Goal: Transaction & Acquisition: Purchase product/service

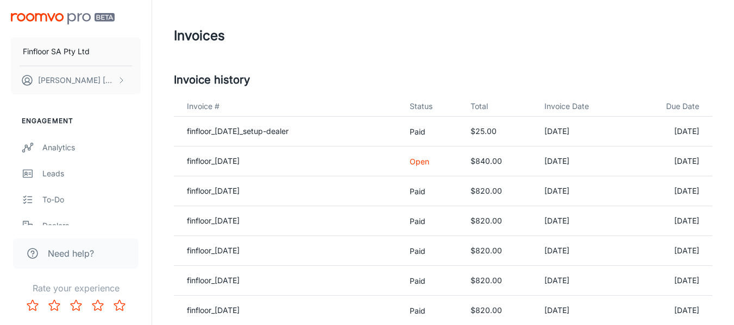
click at [429, 159] on p "Open" at bounding box center [431, 161] width 43 height 11
click at [239, 161] on link "finfloor_[DATE]" at bounding box center [213, 160] width 53 height 9
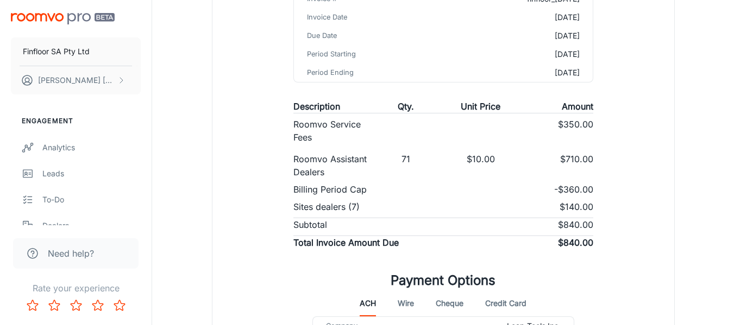
scroll to position [272, 0]
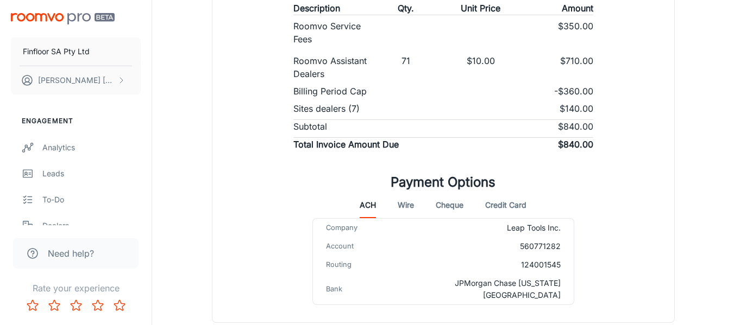
click at [503, 211] on button "Credit Card" at bounding box center [505, 205] width 41 height 26
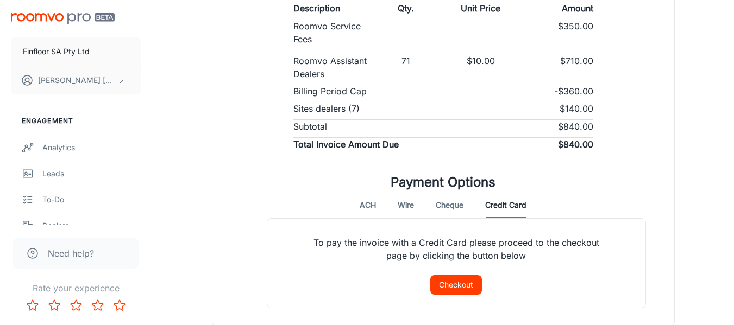
click at [455, 289] on button "Checkout" at bounding box center [456, 285] width 52 height 20
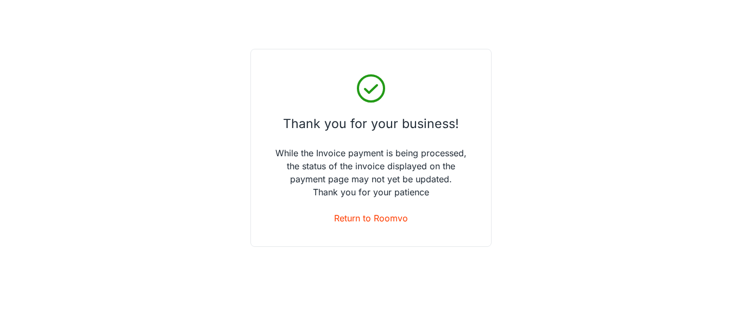
click at [350, 225] on div "Thank you for your business! While the Invoice payment is being processed, the …" at bounding box center [370, 148] width 241 height 198
click at [351, 220] on link "Return to Roomvo" at bounding box center [371, 218] width 74 height 13
